Goal: Task Accomplishment & Management: Use online tool/utility

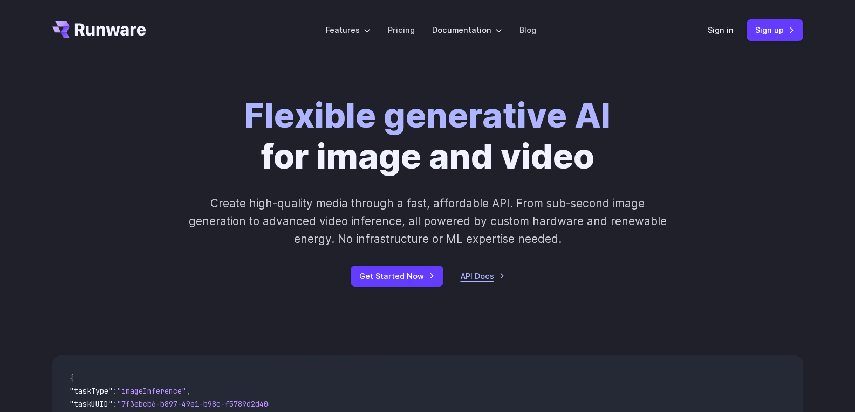
click at [467, 278] on link "API Docs" at bounding box center [482, 276] width 44 height 12
click at [394, 271] on link "Get Started Now" at bounding box center [396, 276] width 93 height 21
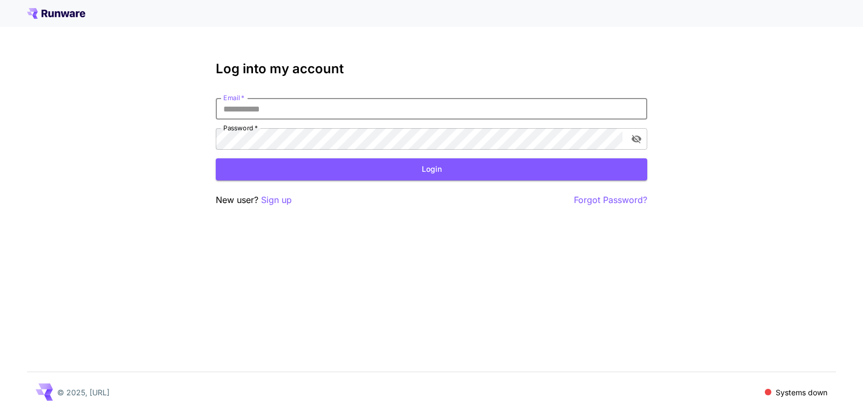
click at [320, 101] on input "Email   *" at bounding box center [431, 109] width 431 height 22
click at [272, 201] on p "Sign up" at bounding box center [276, 200] width 31 height 13
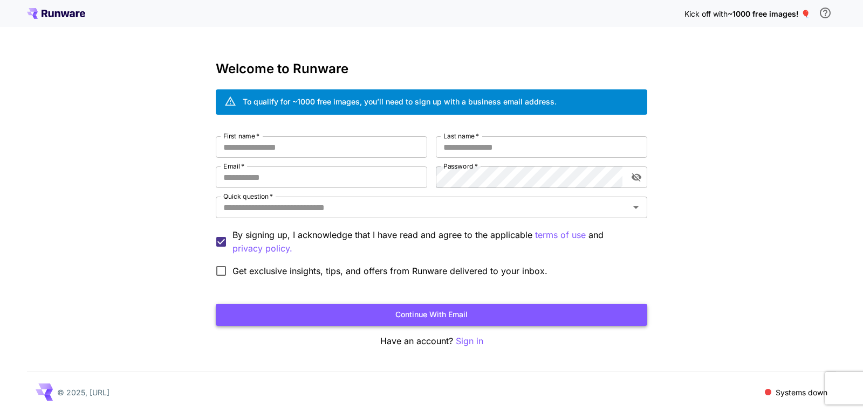
click at [443, 319] on button "Continue with email" at bounding box center [431, 315] width 431 height 22
click at [326, 154] on input "First name   *" at bounding box center [321, 147] width 211 height 22
click at [754, 17] on span "~1000 free images! 🎈" at bounding box center [768, 13] width 82 height 9
click at [824, 11] on icon "\a In order to qualify for free credit, you need to sign up with a business ema…" at bounding box center [825, 12] width 13 height 13
click at [811, 11] on div "Kick off with ~1000 free images! 🎈" at bounding box center [760, 13] width 152 height 23
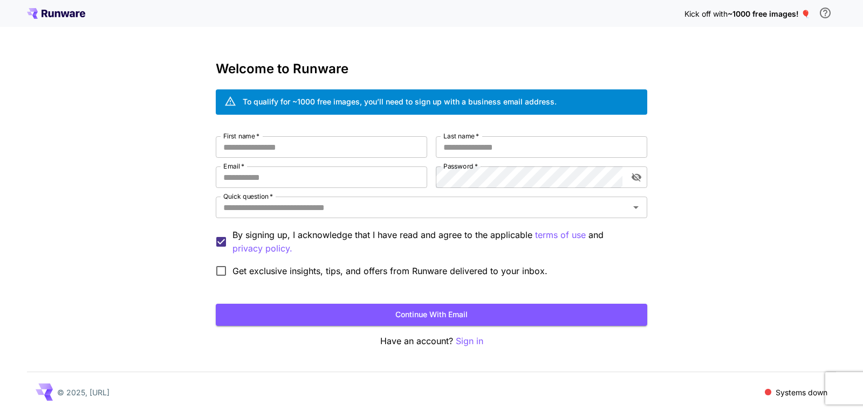
click at [803, 11] on span "~1000 free images! 🎈" at bounding box center [768, 13] width 82 height 9
click at [774, 15] on span "~1000 free images! 🎈" at bounding box center [768, 13] width 82 height 9
click at [315, 126] on div "Welcome to Runware To qualify for ~1000 free images, you’ll need to sign up wit…" at bounding box center [431, 204] width 431 height 287
click at [293, 148] on input "First name   *" at bounding box center [321, 147] width 211 height 22
type input "*****"
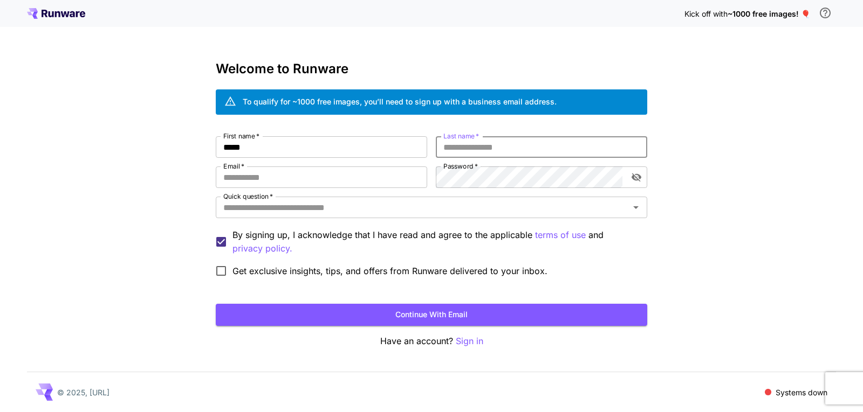
click at [538, 150] on input "Last name   *" at bounding box center [541, 147] width 211 height 22
type input "*****"
click at [291, 183] on input "Email   *" at bounding box center [321, 178] width 211 height 22
type input "**********"
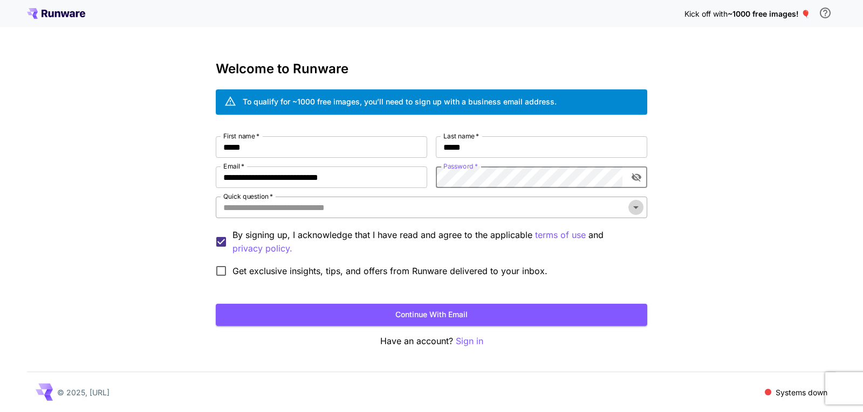
click at [639, 208] on icon "Open" at bounding box center [635, 207] width 13 height 13
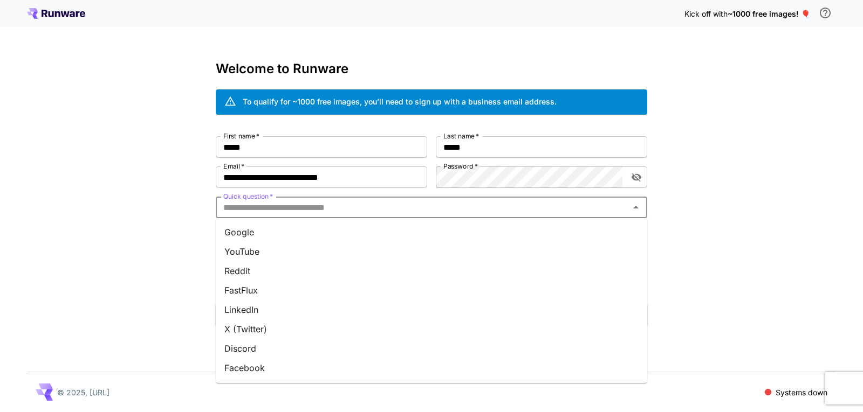
click at [305, 235] on li "Google" at bounding box center [431, 232] width 431 height 19
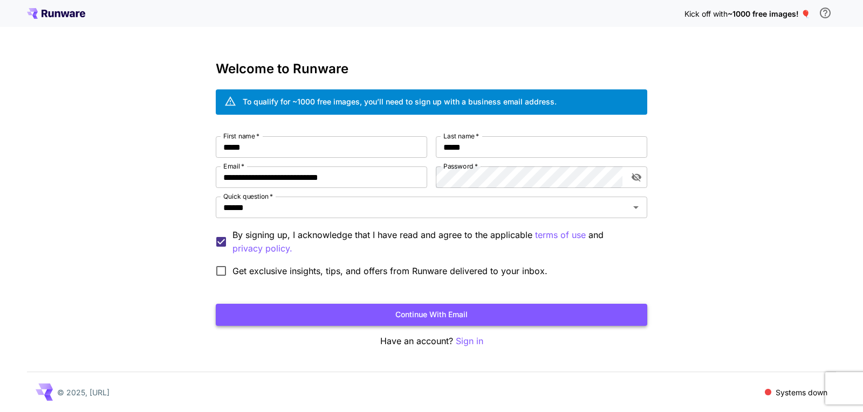
click at [482, 317] on button "Continue with email" at bounding box center [431, 315] width 431 height 22
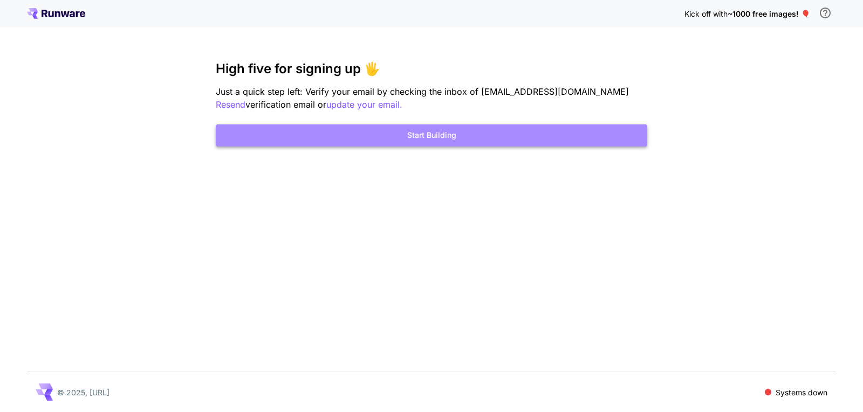
click at [423, 137] on button "Start Building" at bounding box center [431, 136] width 431 height 22
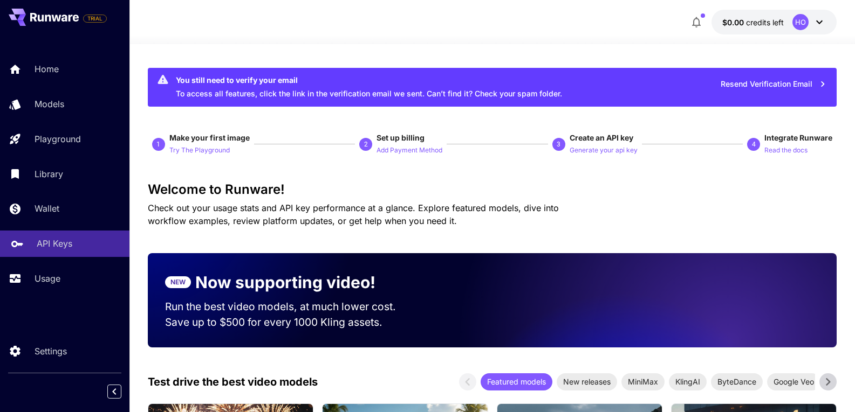
click at [37, 245] on p "API Keys" at bounding box center [55, 243] width 36 height 13
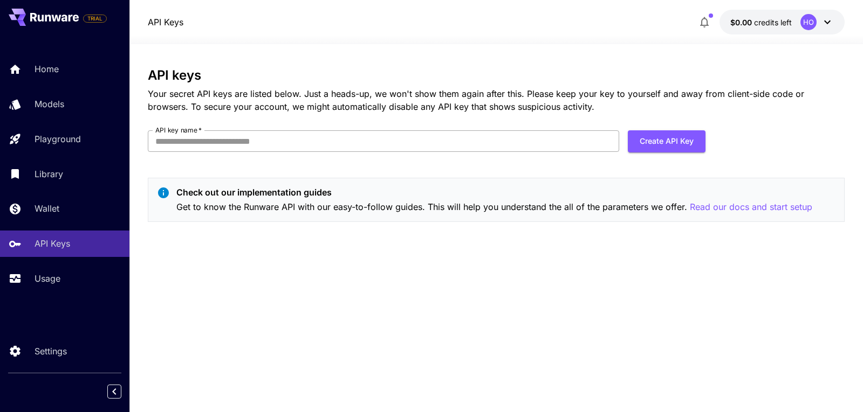
click at [285, 135] on input "API key name   *" at bounding box center [383, 141] width 471 height 22
type input "********"
drag, startPoint x: 648, startPoint y: 143, endPoint x: 637, endPoint y: 162, distance: 22.2
click at [648, 142] on button "Create API Key" at bounding box center [667, 141] width 78 height 22
click at [220, 140] on input "********" at bounding box center [383, 141] width 471 height 22
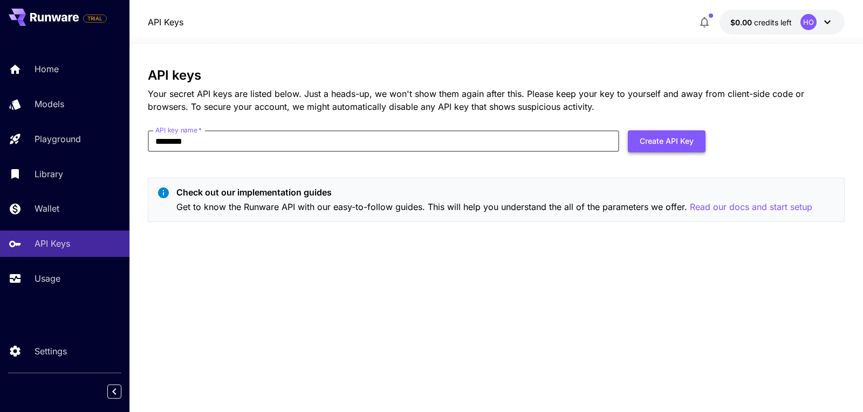
click at [675, 139] on button "Create API Key" at bounding box center [667, 141] width 78 height 22
click at [702, 20] on icon "button" at bounding box center [704, 22] width 9 height 11
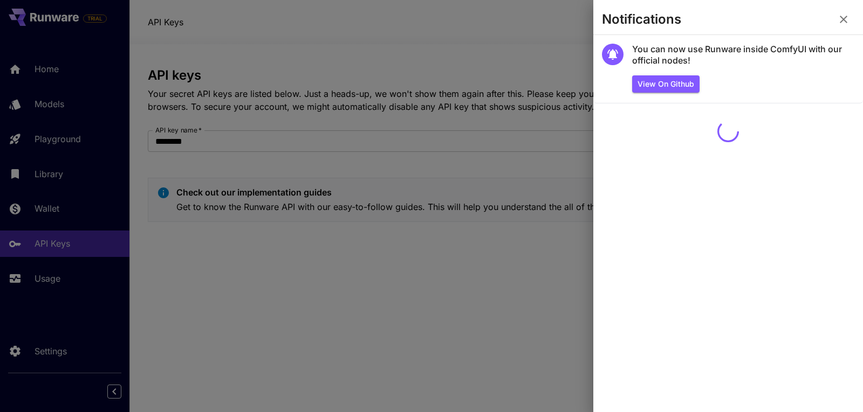
click at [842, 17] on icon "button" at bounding box center [843, 19] width 13 height 13
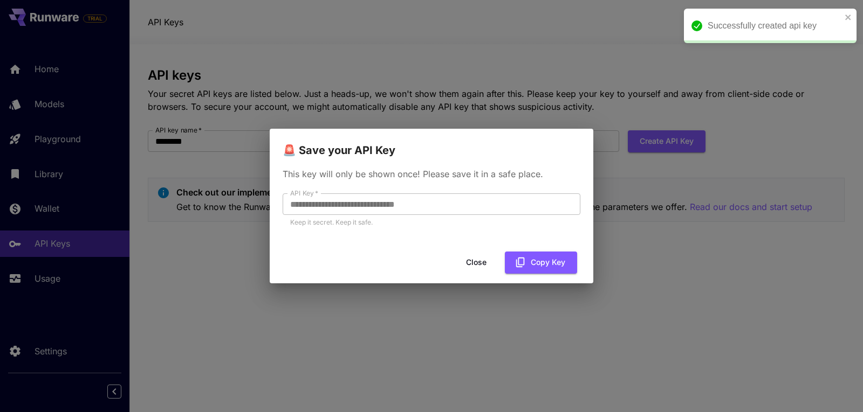
click at [438, 222] on p "Keep it secret. Keep it safe." at bounding box center [431, 222] width 283 height 11
click at [549, 262] on button "Copy Key" at bounding box center [541, 263] width 72 height 22
click at [467, 262] on button "Close" at bounding box center [476, 263] width 49 height 22
